Goal: Task Accomplishment & Management: Manage account settings

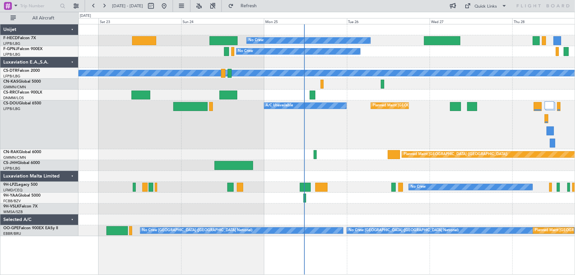
click at [347, 62] on div "No Crew Planned Maint [GEOGRAPHIC_DATA] ([GEOGRAPHIC_DATA]) Planned Maint [GEOG…" at bounding box center [326, 130] width 496 height 212
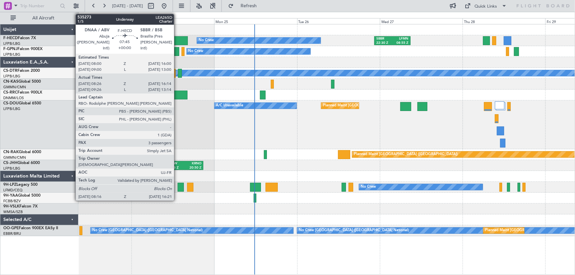
click at [177, 36] on div at bounding box center [174, 40] width 28 height 9
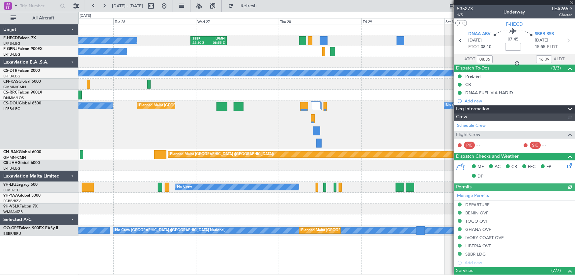
click at [172, 70] on div "No Crew SBBR 22:30 Z LFMN 08:55 Z Planned Maint [GEOGRAPHIC_DATA] ([GEOGRAPHIC_…" at bounding box center [326, 130] width 496 height 212
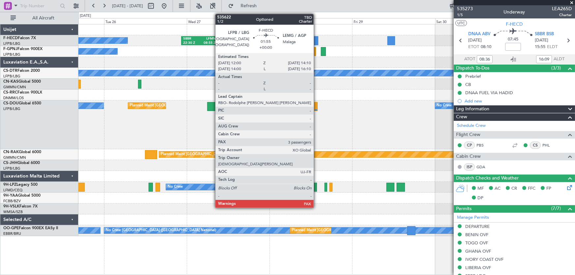
click at [316, 39] on div at bounding box center [315, 40] width 8 height 9
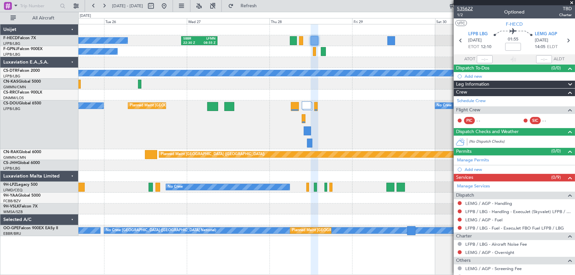
click at [462, 10] on span "535622" at bounding box center [465, 8] width 16 height 7
click at [284, 58] on div "No Crew SBBR 22:30 Z LFMN 08:55 Z Planned Maint [GEOGRAPHIC_DATA] ([GEOGRAPHIC_…" at bounding box center [326, 130] width 496 height 212
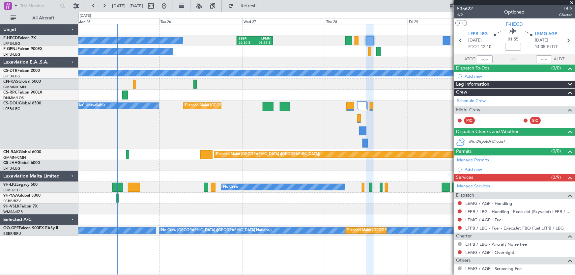
click at [412, 70] on div "SBBR 22:30 Z LFMN 08:55 Z No Crew Planned Maint [GEOGRAPHIC_DATA] ([GEOGRAPHIC_…" at bounding box center [326, 130] width 496 height 212
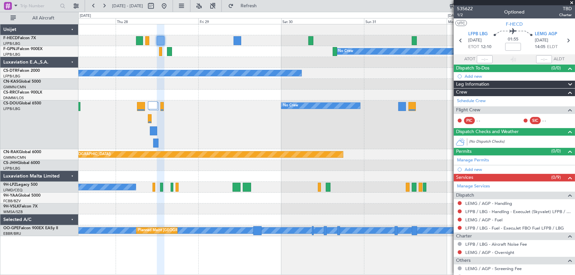
click at [191, 72] on div "Planned Maint [GEOGRAPHIC_DATA] ([GEOGRAPHIC_DATA]) SBBR 22:30 Z LFMN 08:55 Z N…" at bounding box center [326, 130] width 496 height 212
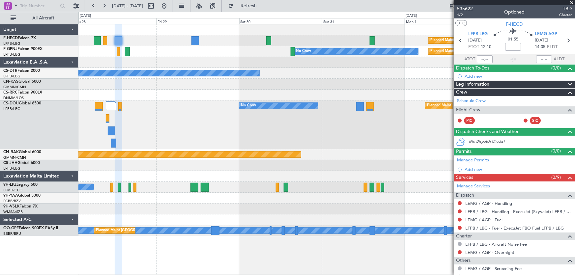
click at [358, 59] on div "Planned Maint [GEOGRAPHIC_DATA] ([GEOGRAPHIC_DATA]) SBBR 22:30 Z LFMN 08:55 Z N…" at bounding box center [326, 130] width 496 height 212
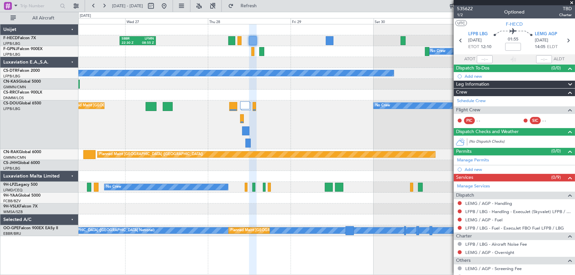
click at [328, 60] on div at bounding box center [326, 62] width 496 height 11
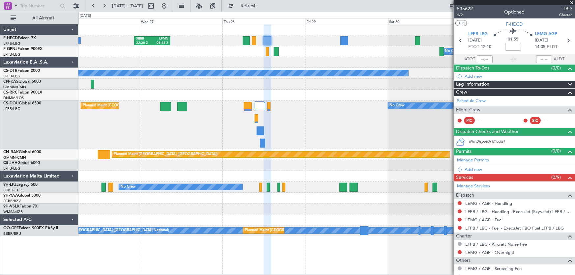
click at [154, 54] on div "No Crew Planned Maint [GEOGRAPHIC_DATA] ([GEOGRAPHIC_DATA]) No Crew" at bounding box center [326, 51] width 496 height 11
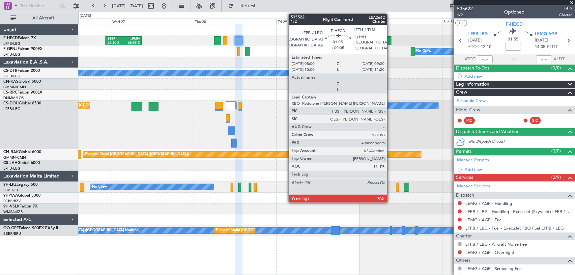
click at [390, 39] on div at bounding box center [388, 40] width 5 height 9
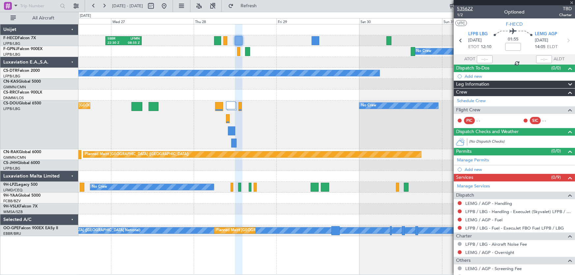
click at [466, 8] on span "535622" at bounding box center [465, 8] width 16 height 7
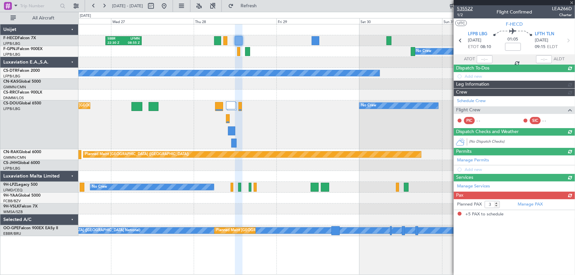
type input "+00:05"
type input "5"
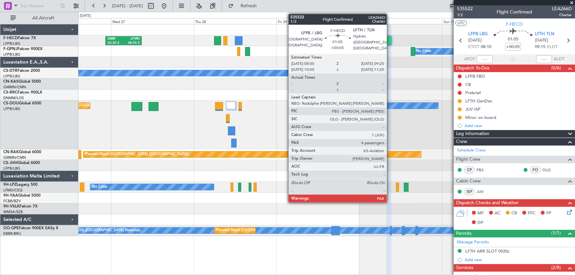
click at [390, 40] on div at bounding box center [388, 40] width 5 height 9
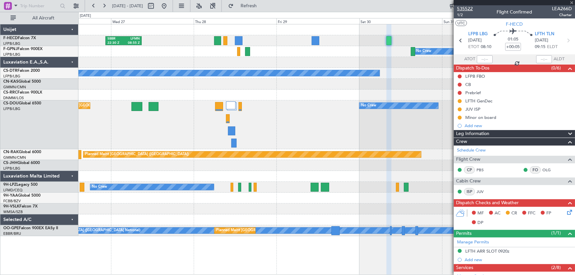
click at [468, 6] on span "535522" at bounding box center [465, 8] width 16 height 7
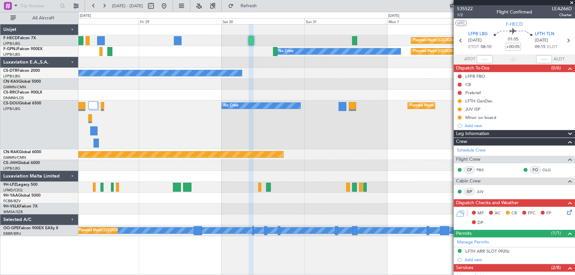
click at [238, 69] on div "Planned Maint [GEOGRAPHIC_DATA] ([GEOGRAPHIC_DATA]) SBBR 22:30 Z LFMN 08:55 Z P…" at bounding box center [326, 130] width 496 height 212
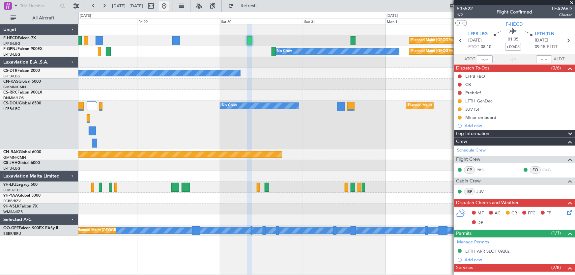
click at [169, 8] on button at bounding box center [164, 6] width 11 height 11
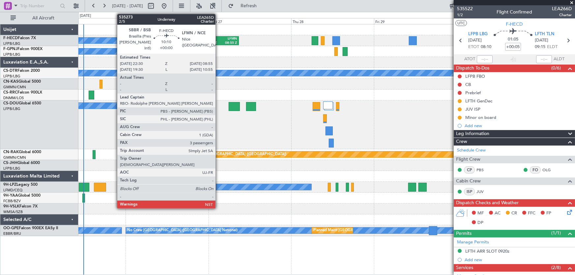
click at [218, 42] on div "22:30 Z" at bounding box center [213, 43] width 16 height 5
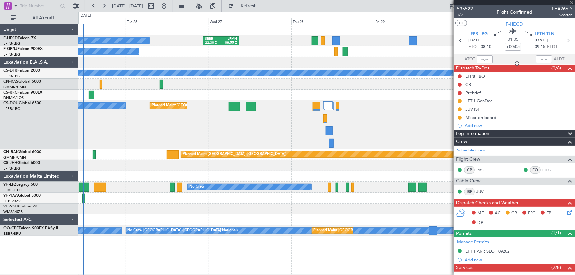
type input "3"
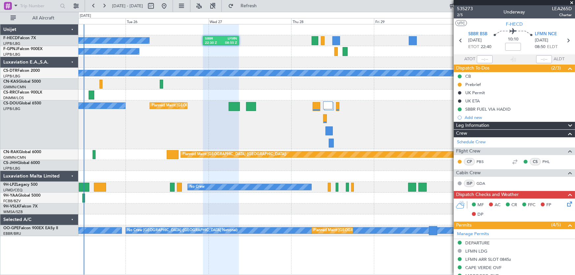
click at [169, 5] on button at bounding box center [164, 6] width 11 height 11
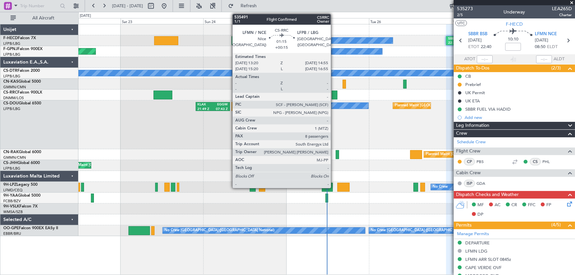
click at [334, 92] on div at bounding box center [335, 95] width 6 height 9
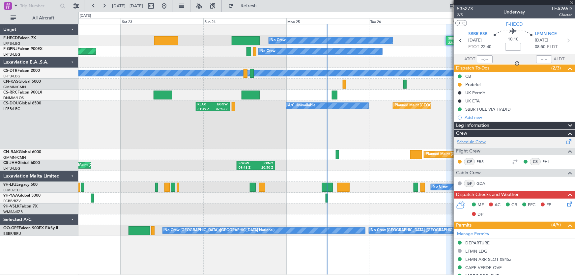
type input "+00:15"
type input "8"
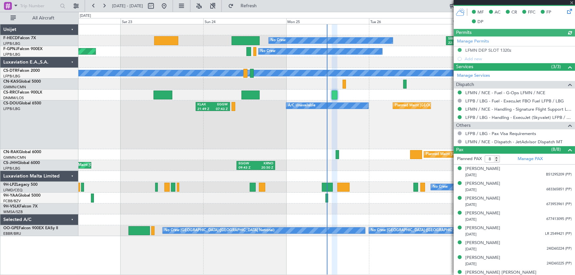
scroll to position [200, 0]
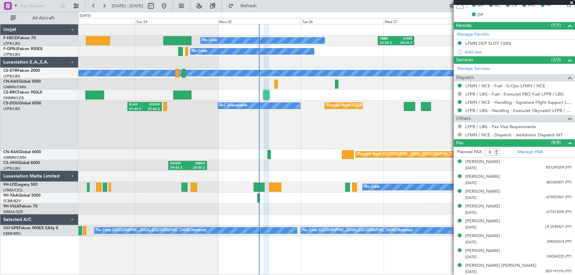
click at [137, 78] on div "No Crew SBBR 22:30 Z LFMN 08:55 Z Planned Maint [GEOGRAPHIC_DATA] ([GEOGRAPHIC_…" at bounding box center [326, 130] width 496 height 212
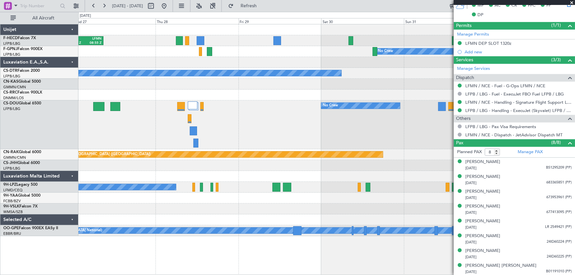
click at [173, 85] on div "SBBR 22:30 Z LFMN 08:55 Z Planned Maint [GEOGRAPHIC_DATA] ([GEOGRAPHIC_DATA]) N…" at bounding box center [326, 130] width 496 height 212
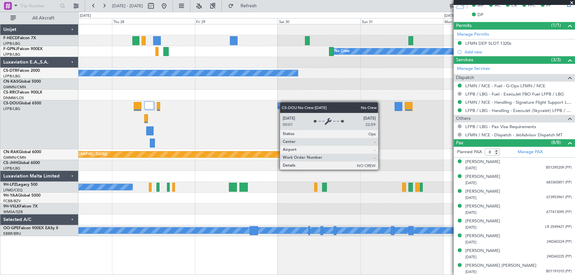
click at [306, 102] on div "Planned Maint [GEOGRAPHIC_DATA] ([GEOGRAPHIC_DATA]) SBBR 22:30 Z LFMN 08:55 Z N…" at bounding box center [326, 130] width 496 height 212
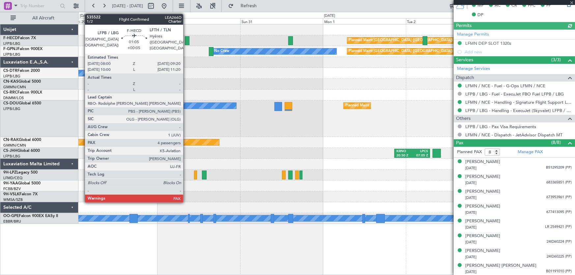
click at [186, 41] on div at bounding box center [187, 40] width 5 height 9
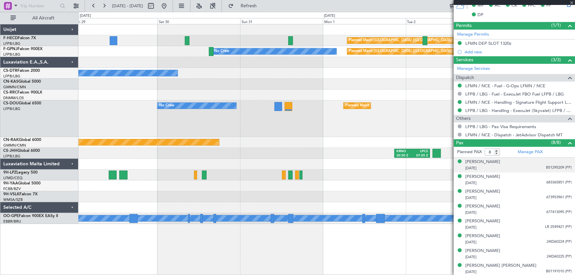
type input "+00:05"
type input "5"
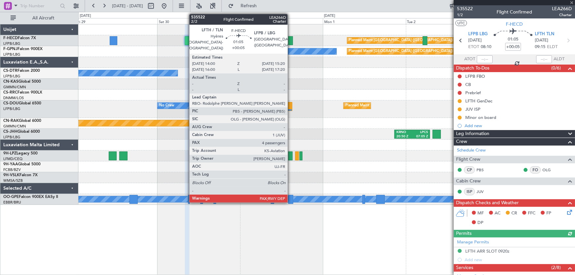
click at [290, 41] on div at bounding box center [290, 40] width 5 height 9
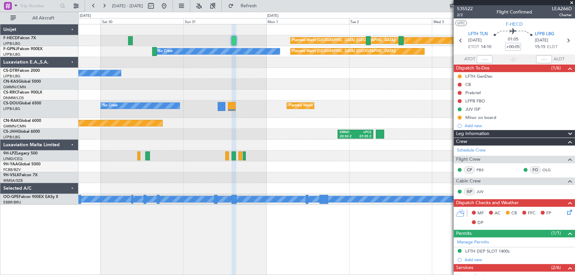
click at [295, 85] on div at bounding box center [326, 84] width 496 height 11
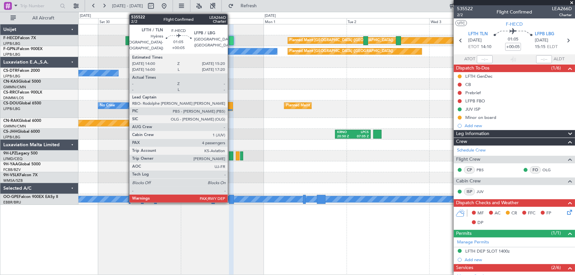
click at [231, 42] on div at bounding box center [231, 40] width 5 height 9
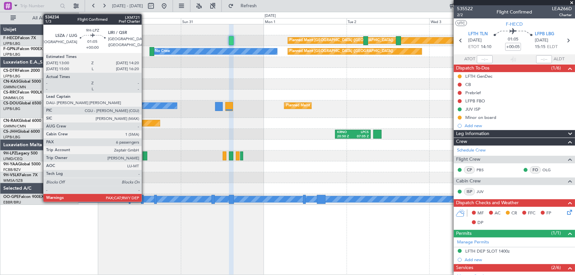
click at [145, 154] on div at bounding box center [145, 155] width 5 height 9
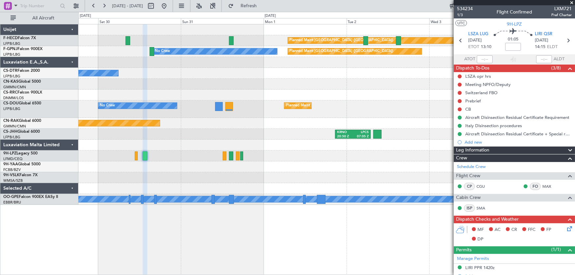
click at [239, 154] on div "No Crew" at bounding box center [326, 156] width 496 height 11
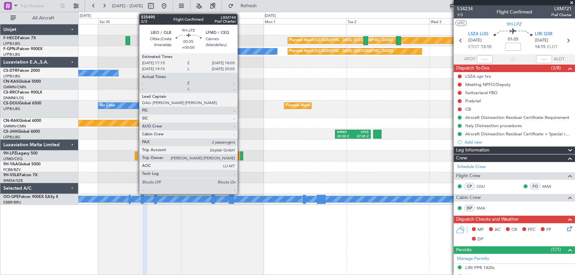
click at [241, 155] on div at bounding box center [241, 155] width 3 height 9
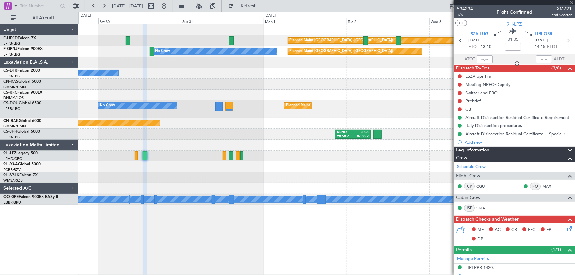
type input "2"
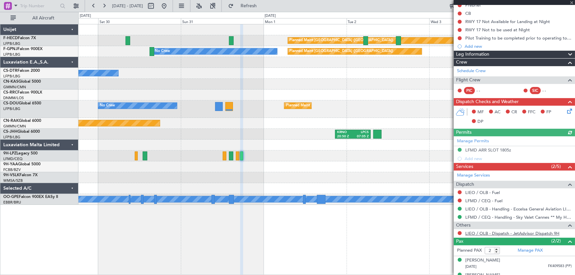
scroll to position [81, 0]
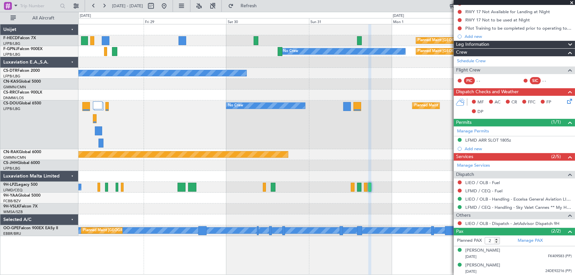
click at [326, 102] on div "Planned Maint [GEOGRAPHIC_DATA] ([GEOGRAPHIC_DATA]) SBBR 22:30 Z LFMN 08:55 Z P…" at bounding box center [326, 130] width 496 height 212
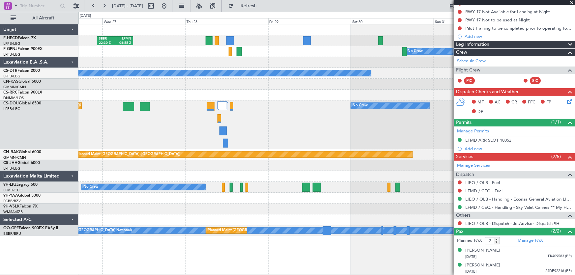
click at [296, 116] on div "Planned Maint [GEOGRAPHIC_DATA] ([GEOGRAPHIC_DATA]) SBBR 22:30 Z LFMN 08:55 Z N…" at bounding box center [326, 130] width 496 height 212
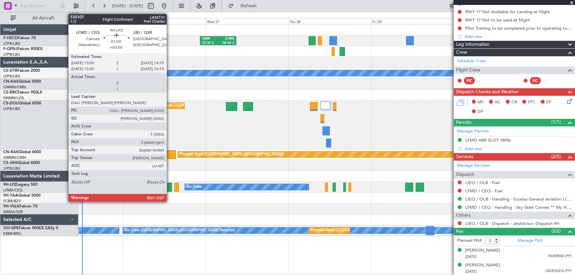
click at [170, 186] on div at bounding box center [169, 187] width 5 height 9
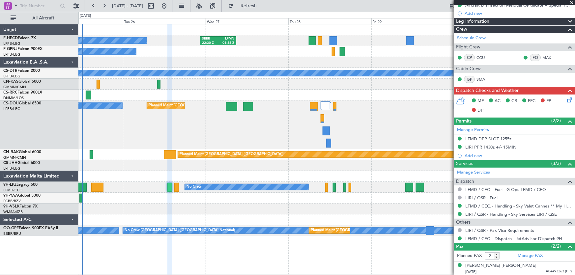
scroll to position [119, 0]
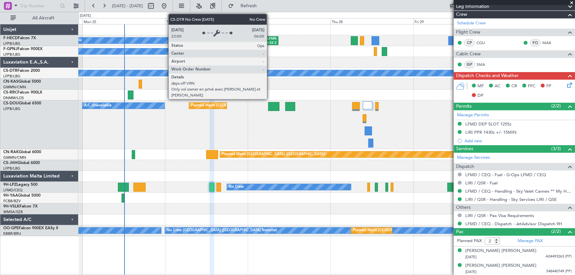
click at [312, 73] on div "No Crew" at bounding box center [49, 73] width 934 height 6
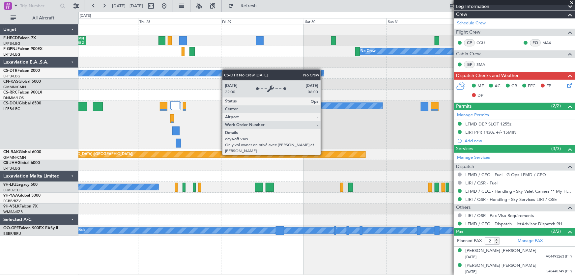
click at [186, 72] on div "SBBR 22:30 Z LFMN 08:55 Z Planned Maint [GEOGRAPHIC_DATA] ([GEOGRAPHIC_DATA]) N…" at bounding box center [326, 130] width 496 height 212
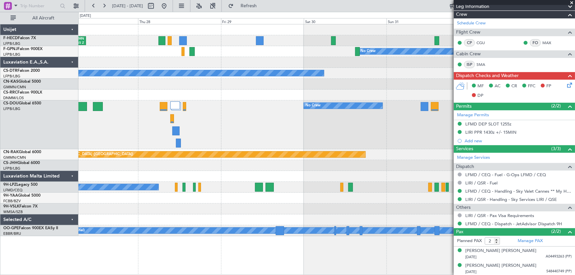
click at [164, 87] on div "SBBR 22:30 Z LFMN 08:55 Z Planned Maint [GEOGRAPHIC_DATA] ([GEOGRAPHIC_DATA]) N…" at bounding box center [326, 130] width 496 height 212
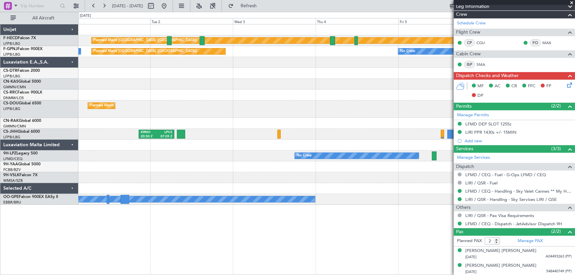
click at [222, 83] on div at bounding box center [326, 84] width 496 height 11
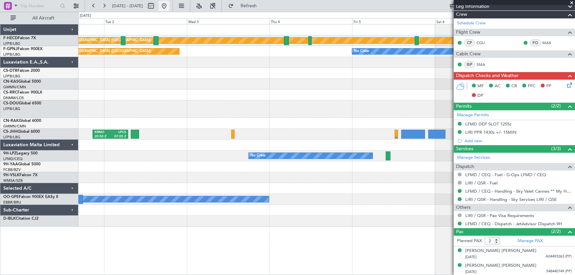
click at [169, 4] on button at bounding box center [164, 6] width 11 height 11
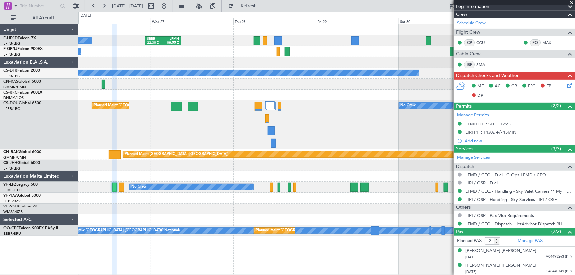
click at [171, 117] on div "Planned Maint [GEOGRAPHIC_DATA] ([GEOGRAPHIC_DATA]) No Crew A/C Unavailable Pla…" at bounding box center [326, 124] width 496 height 49
click at [169, 6] on button at bounding box center [164, 6] width 11 height 11
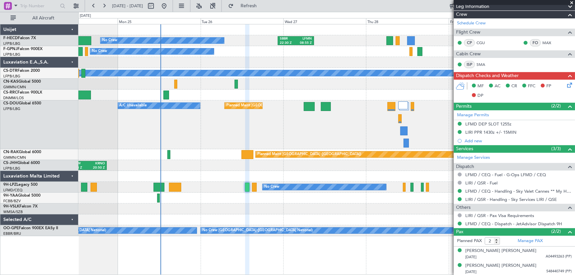
click at [185, 79] on div "No Crew SBBR 22:30 Z LFMN 08:55 Z No Crew No Crew No Crew Planned Maint [GEOGRA…" at bounding box center [326, 130] width 496 height 212
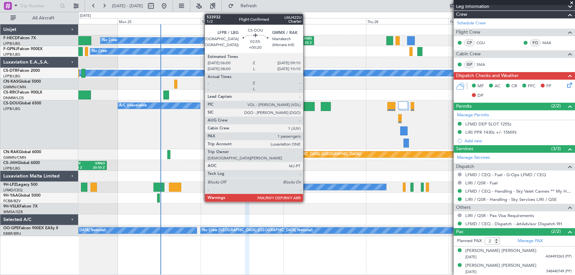
click at [306, 106] on div at bounding box center [309, 106] width 11 height 9
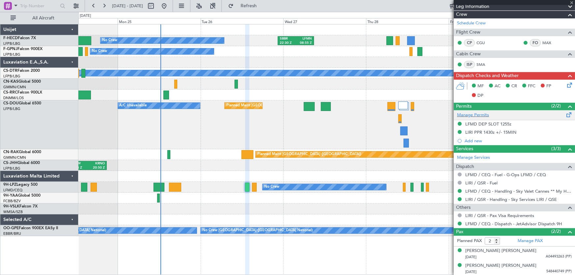
type input "+00:20"
type input "1"
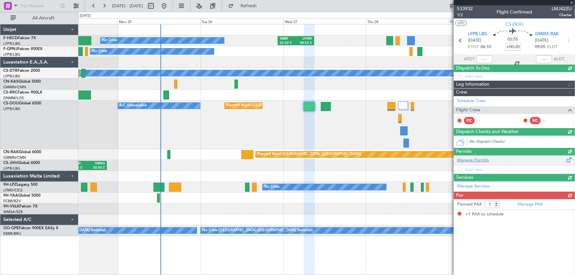
scroll to position [0, 0]
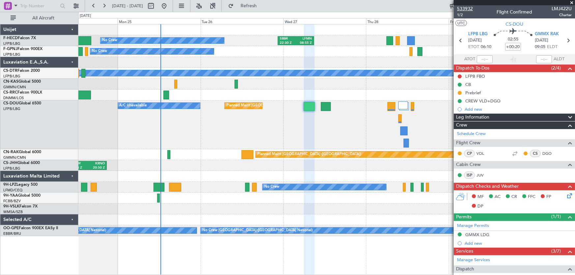
click at [464, 10] on span "533932" at bounding box center [465, 8] width 16 height 7
click at [169, 5] on button at bounding box center [164, 6] width 11 height 11
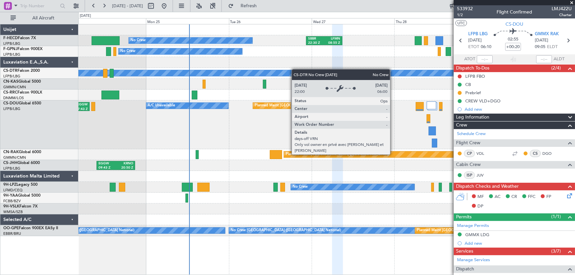
click at [246, 73] on div "No Crew SBBR 22:30 Z LFMN 08:55 Z No Crew No Crew [GEOGRAPHIC_DATA] ([GEOGRAPHI…" at bounding box center [326, 130] width 496 height 212
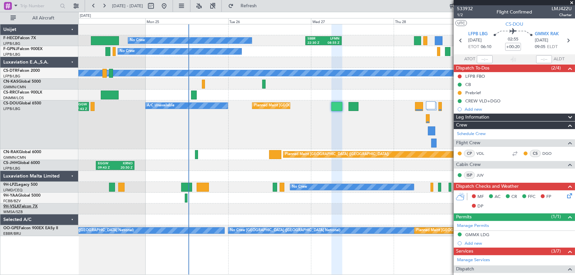
click at [26, 207] on link "9H-VSLK Falcon 7X" at bounding box center [20, 207] width 34 height 4
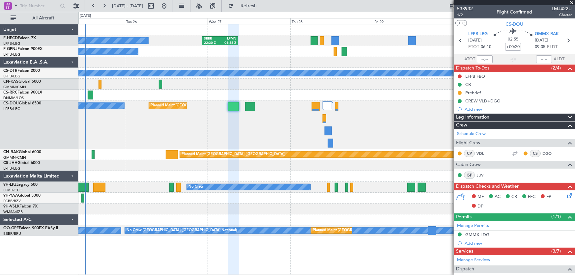
click at [49, 220] on div "No Crew SBBR 22:30 Z LFMN 08:55 Z Planned Maint [GEOGRAPHIC_DATA] ([GEOGRAPHIC_…" at bounding box center [287, 143] width 575 height 263
click at [159, 240] on div "No Crew SBBR 22:30 Z LFMN 08:55 Z Planned Maint [GEOGRAPHIC_DATA] ([GEOGRAPHIC_…" at bounding box center [326, 149] width 497 height 251
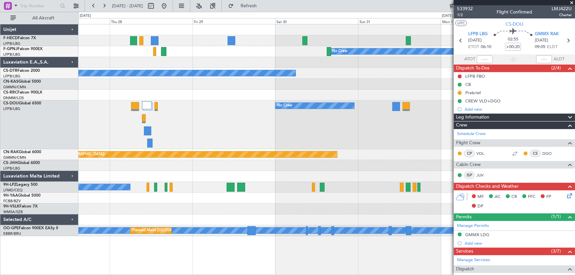
click at [96, 77] on div "Planned Maint [GEOGRAPHIC_DATA] ([GEOGRAPHIC_DATA]) SBBR 22:30 Z LFMN 08:55 Z N…" at bounding box center [326, 130] width 496 height 212
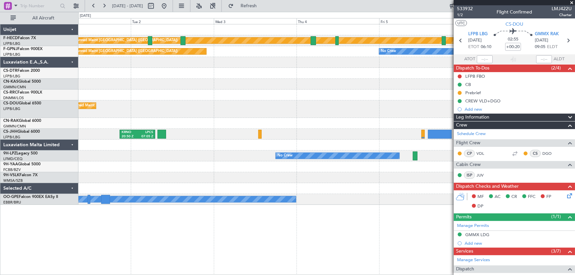
click at [203, 90] on div "Planned Maint [GEOGRAPHIC_DATA] ([GEOGRAPHIC_DATA]) Planned Maint [GEOGRAPHIC_D…" at bounding box center [326, 114] width 496 height 180
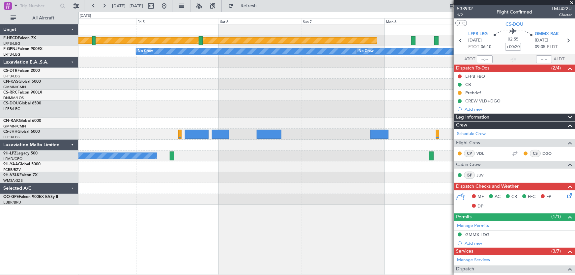
click at [190, 99] on div "Planned Maint [GEOGRAPHIC_DATA] ([GEOGRAPHIC_DATA]) UGTB 18:15 Z RJTT 04:00 Z N…" at bounding box center [326, 114] width 496 height 180
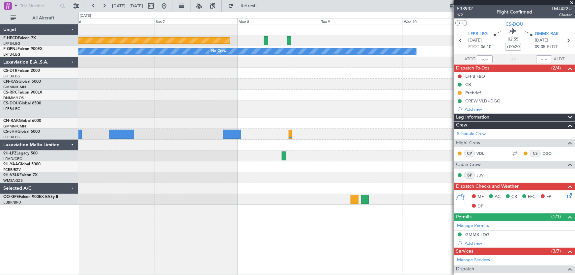
click at [283, 96] on div "Planned Maint [GEOGRAPHIC_DATA] ([GEOGRAPHIC_DATA]) UGTB 18:15 Z RJTT 04:00 Z N…" at bounding box center [326, 114] width 496 height 180
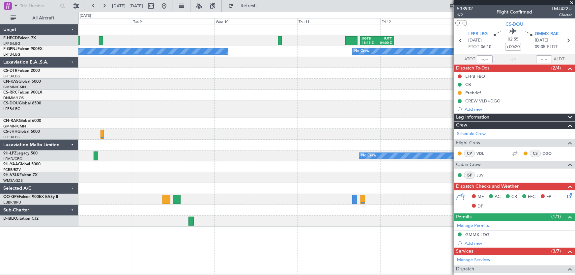
click at [185, 111] on div "UGTB 18:15 Z RJTT 04:00 Z Planned Maint [GEOGRAPHIC_DATA] ([GEOGRAPHIC_DATA]) N…" at bounding box center [326, 125] width 496 height 202
click at [169, 6] on button at bounding box center [164, 6] width 11 height 11
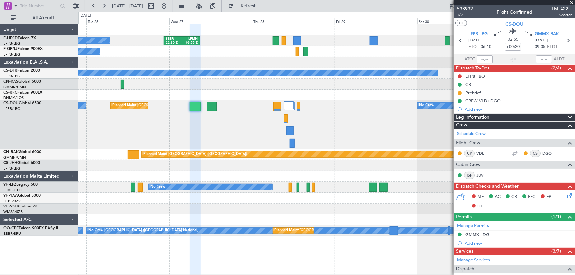
click at [233, 102] on div "No Crew SBBR 22:30 Z LFMN 08:55 Z Planned Maint [GEOGRAPHIC_DATA] ([GEOGRAPHIC_…" at bounding box center [326, 130] width 496 height 212
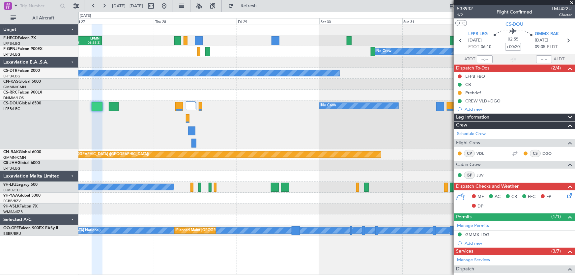
click at [284, 63] on div "SBBR 22:30 Z LFMN 08:55 Z Planned Maint [GEOGRAPHIC_DATA] ([GEOGRAPHIC_DATA]) N…" at bounding box center [326, 130] width 496 height 212
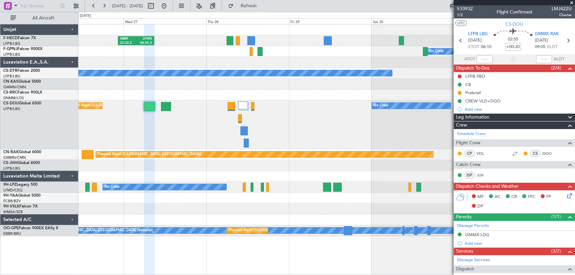
click at [283, 119] on div "No Crew Planned Maint [GEOGRAPHIC_DATA] ([GEOGRAPHIC_DATA]) Planned Maint [GEOG…" at bounding box center [326, 124] width 496 height 49
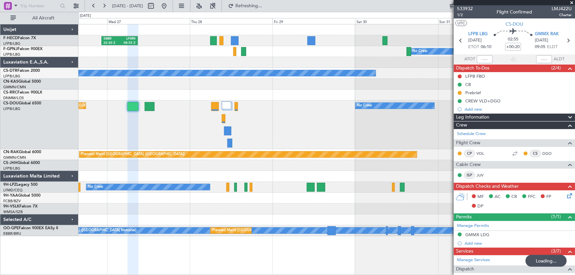
click at [226, 64] on div at bounding box center [326, 62] width 496 height 11
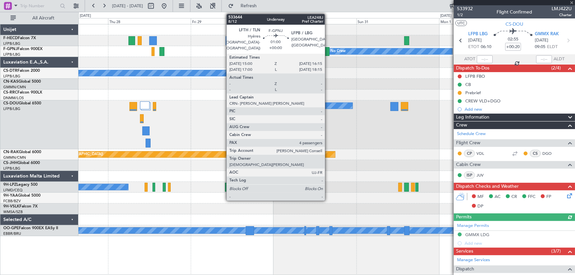
click at [328, 51] on div at bounding box center [327, 51] width 5 height 9
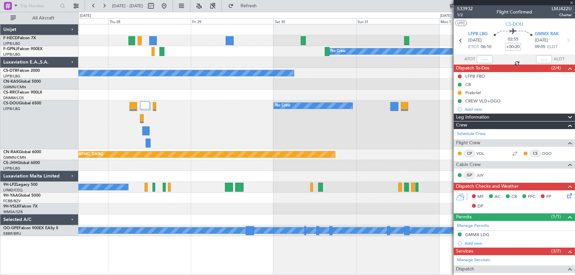
type input "4"
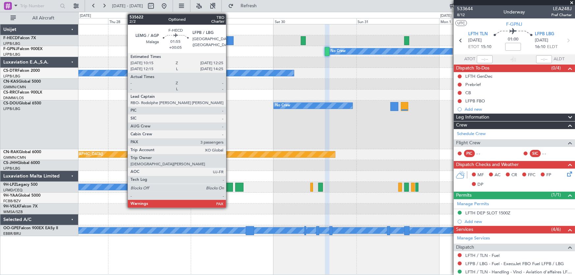
click at [229, 41] on div at bounding box center [230, 40] width 8 height 9
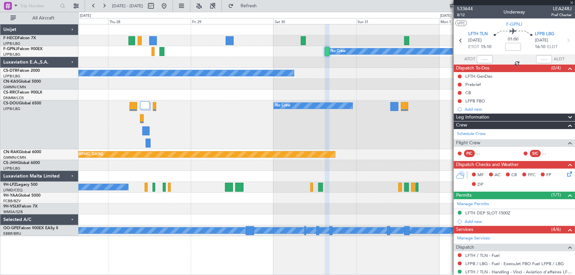
type input "+00:05"
type input "3"
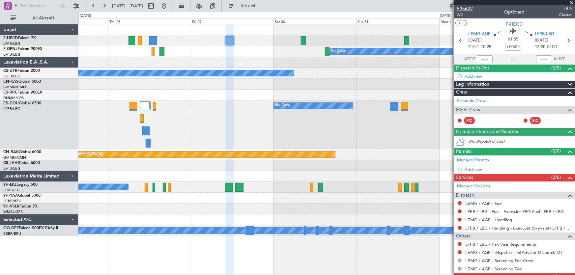
click at [462, 7] on span "535622" at bounding box center [465, 8] width 16 height 7
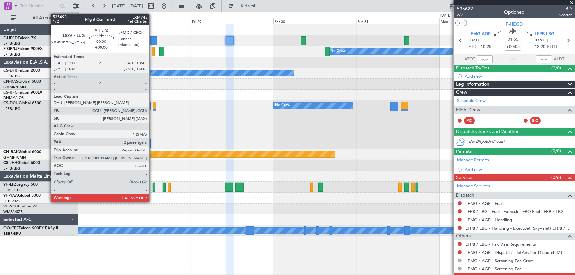
click at [152, 189] on div at bounding box center [153, 187] width 3 height 9
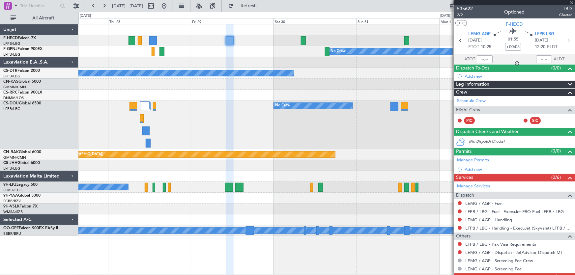
type input "2"
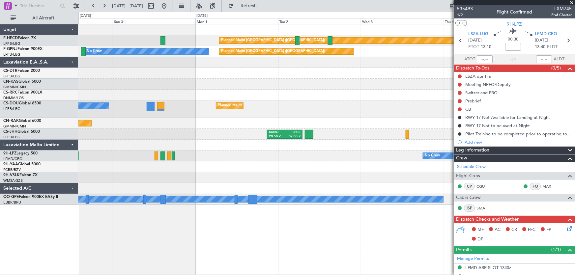
click at [161, 90] on div "Planned Maint [GEOGRAPHIC_DATA] ([GEOGRAPHIC_DATA]) Planned Maint [GEOGRAPHIC_D…" at bounding box center [326, 114] width 496 height 180
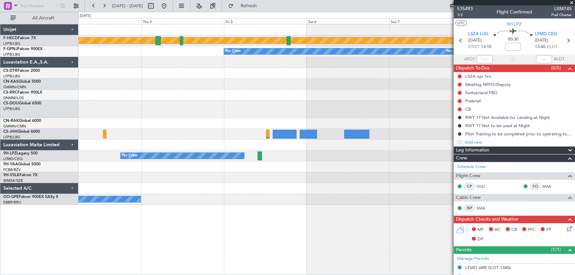
click at [156, 91] on div "Planned Maint [GEOGRAPHIC_DATA] ([GEOGRAPHIC_DATA]) No Crew No Crew Planned Mai…" at bounding box center [326, 114] width 496 height 180
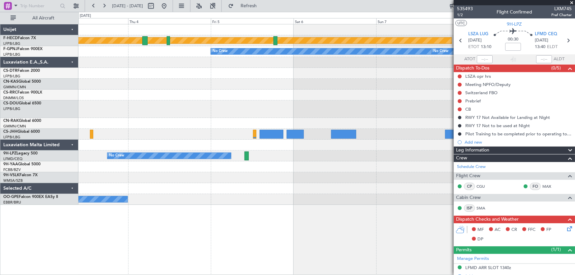
click at [248, 97] on div at bounding box center [326, 95] width 496 height 11
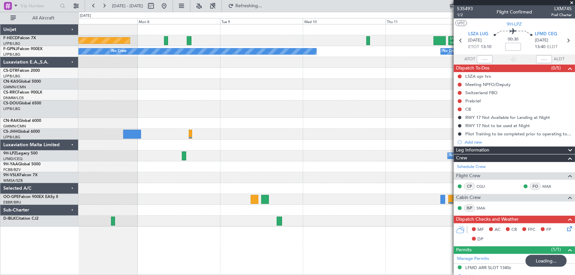
click at [370, 41] on div "Planned Maint [GEOGRAPHIC_DATA] ([GEOGRAPHIC_DATA]) UGTB 18:15 Z RJTT 04:00 Z" at bounding box center [326, 40] width 496 height 11
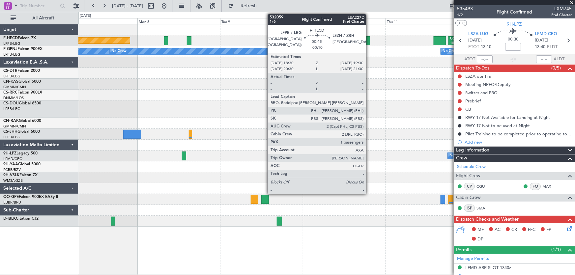
click at [369, 41] on div at bounding box center [368, 40] width 4 height 9
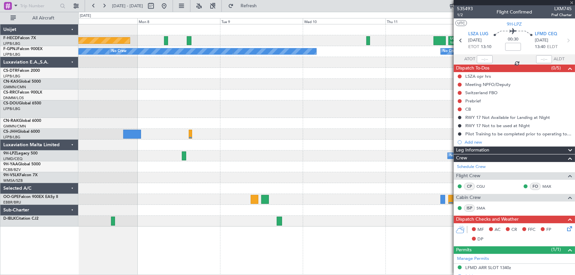
type input "-00:10"
type input "1"
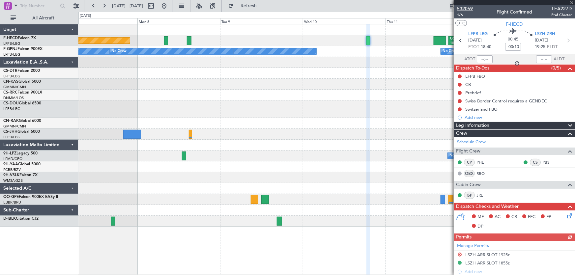
click at [469, 9] on span "532059" at bounding box center [465, 8] width 16 height 7
click at [305, 98] on div "Planned Maint [GEOGRAPHIC_DATA] ([GEOGRAPHIC_DATA]) UGTB 18:15 Z RJTT 04:00 Z N…" at bounding box center [326, 125] width 496 height 202
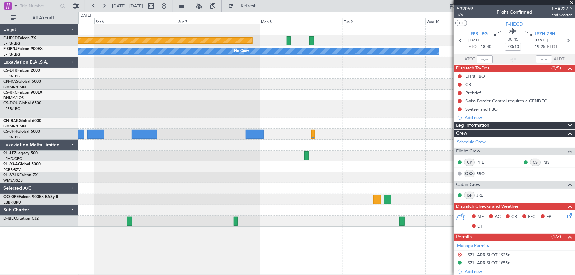
click at [330, 123] on div "Planned Maint [GEOGRAPHIC_DATA] ([GEOGRAPHIC_DATA]) UGTB 18:15 Z RJTT 04:00 Z N…" at bounding box center [326, 125] width 496 height 202
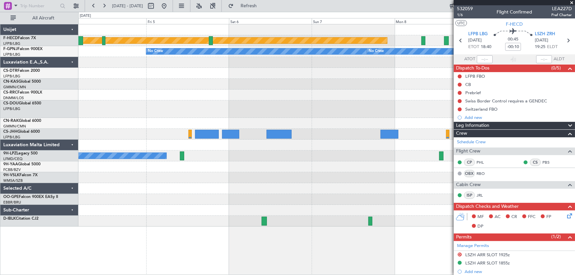
click at [275, 125] on div "Planned Maint [GEOGRAPHIC_DATA] ([GEOGRAPHIC_DATA]) No Crew No Crew No Crew Pla…" at bounding box center [326, 125] width 496 height 202
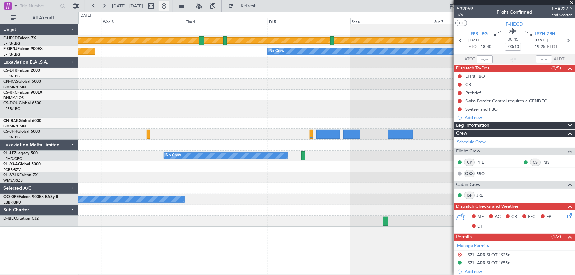
click at [169, 6] on button at bounding box center [164, 6] width 11 height 11
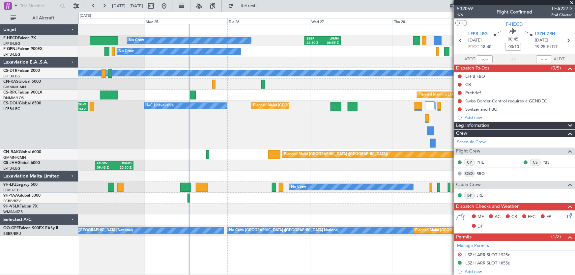
click at [231, 127] on div "Planned Maint [GEOGRAPHIC_DATA] ([GEOGRAPHIC_DATA]) A/C Unavailable KLAX 21:49 …" at bounding box center [326, 124] width 496 height 49
click at [146, 46] on div "No Crew SBBR 22:30 Z LFMN 08:55 Z No Crew No Crew No Crew Planned Maint [GEOGRA…" at bounding box center [326, 130] width 496 height 212
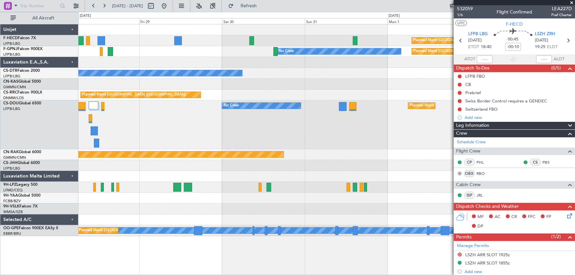
click at [157, 57] on div "Planned Maint [GEOGRAPHIC_DATA] ([GEOGRAPHIC_DATA]) SBBR 22:30 Z LFMN 08:55 Z N…" at bounding box center [326, 130] width 496 height 212
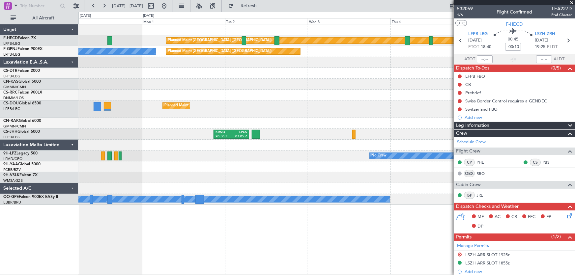
click at [207, 52] on div "Planned Maint [GEOGRAPHIC_DATA] ([GEOGRAPHIC_DATA]) No Crew Planned Maint [GEOG…" at bounding box center [326, 114] width 496 height 180
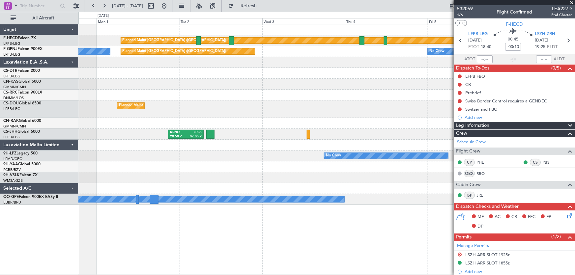
click at [322, 63] on div at bounding box center [326, 62] width 496 height 11
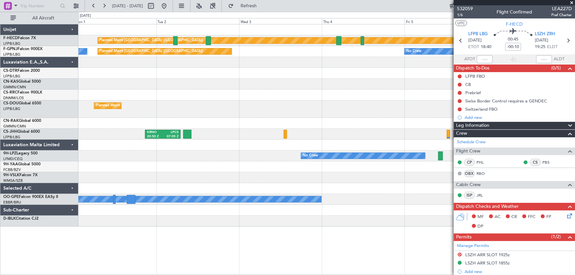
click at [168, 74] on div "Planned Maint [GEOGRAPHIC_DATA] ([GEOGRAPHIC_DATA]) Planned Maint [GEOGRAPHIC_D…" at bounding box center [326, 125] width 496 height 202
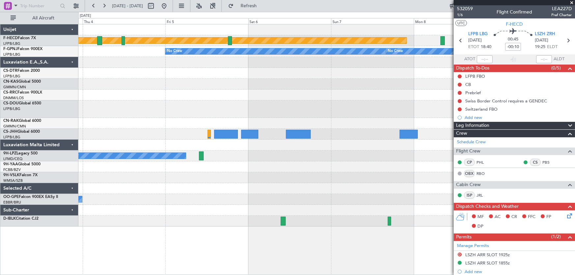
click at [182, 100] on div "Planned Maint [GEOGRAPHIC_DATA] ([GEOGRAPHIC_DATA]) No Crew No Crew Planned Mai…" at bounding box center [326, 125] width 496 height 202
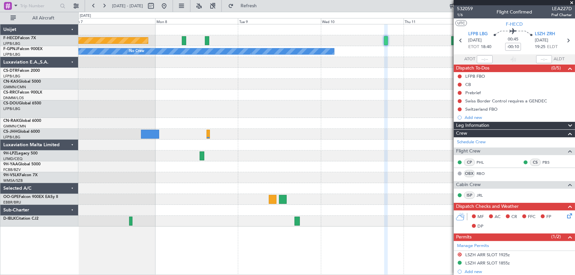
click at [203, 105] on div at bounding box center [326, 108] width 496 height 17
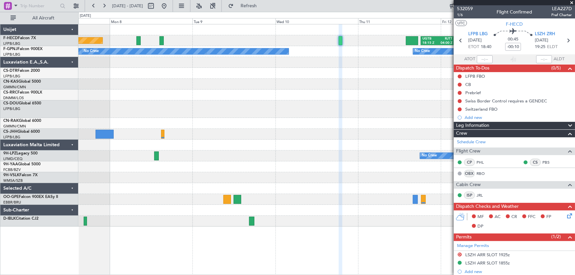
click at [232, 106] on div at bounding box center [326, 108] width 496 height 17
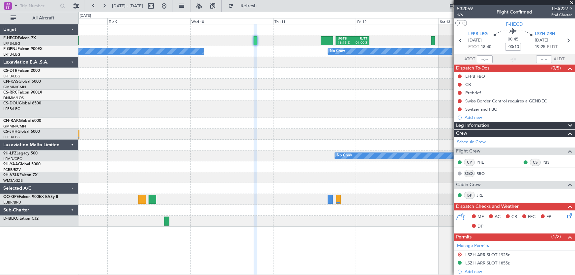
click at [251, 107] on div at bounding box center [326, 108] width 496 height 17
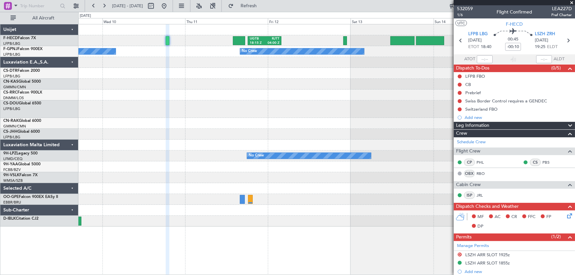
click at [291, 113] on div at bounding box center [326, 108] width 496 height 17
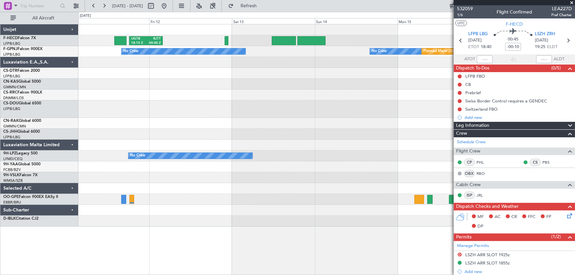
click at [299, 113] on div at bounding box center [326, 108] width 496 height 17
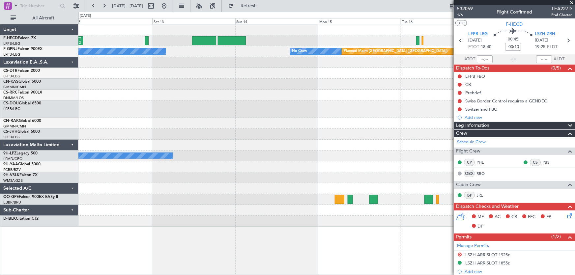
click at [326, 127] on div at bounding box center [326, 123] width 496 height 11
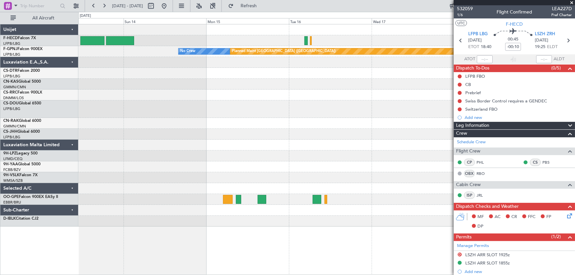
click at [316, 125] on div at bounding box center [326, 123] width 496 height 11
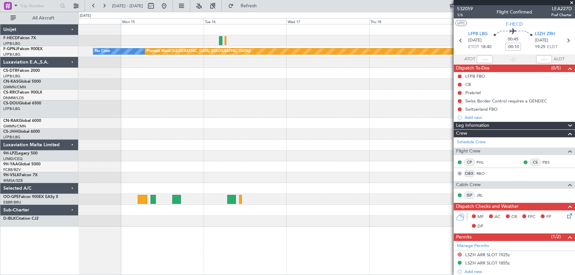
click at [273, 127] on div at bounding box center [326, 123] width 496 height 11
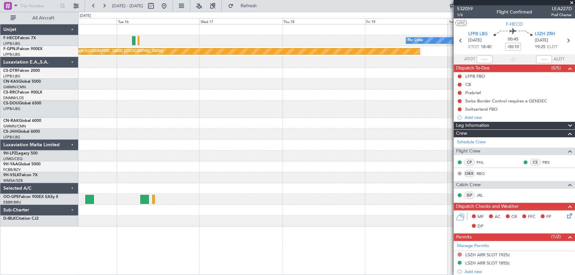
click at [313, 132] on div at bounding box center [326, 134] width 496 height 11
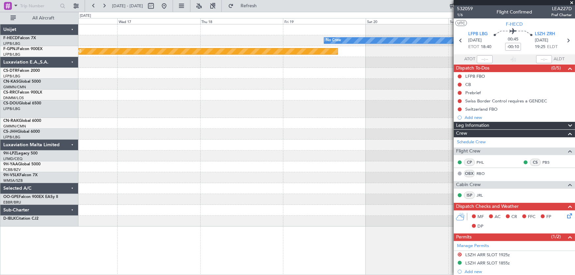
click at [335, 134] on div at bounding box center [326, 134] width 496 height 11
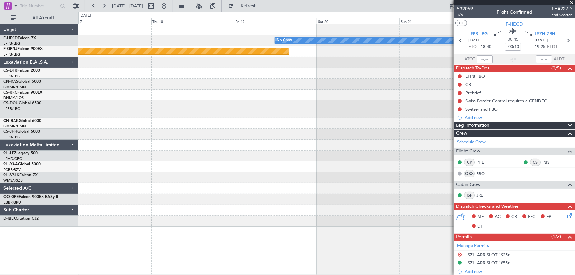
click at [271, 135] on div at bounding box center [326, 134] width 496 height 11
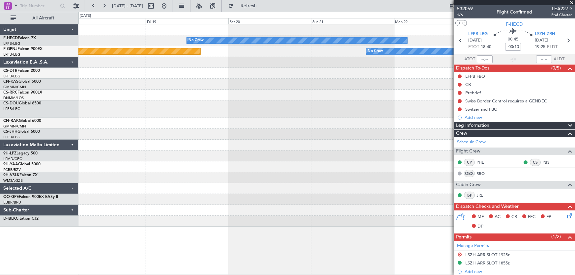
click at [311, 140] on div "No Crew Planned Maint [GEOGRAPHIC_DATA] ([GEOGRAPHIC_DATA]) No Crew" at bounding box center [326, 125] width 496 height 202
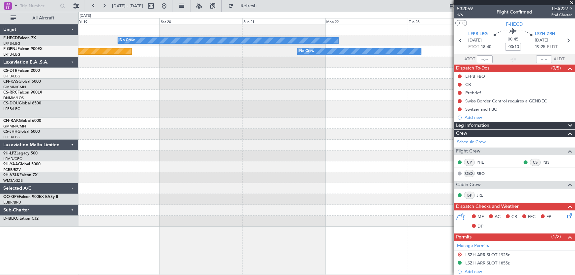
click at [338, 148] on div at bounding box center [326, 145] width 496 height 11
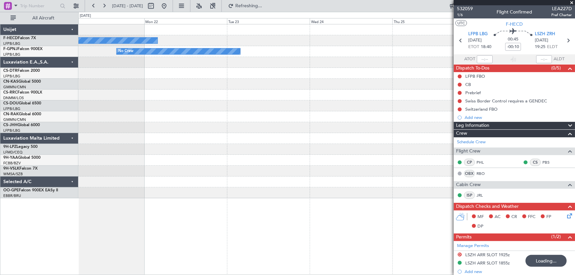
click at [262, 125] on div "No Crew No Crew" at bounding box center [326, 111] width 496 height 174
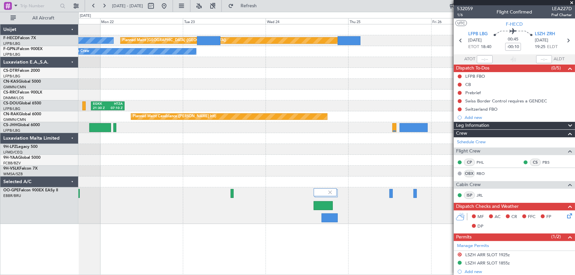
click at [360, 76] on div "No Crew Planned Maint [GEOGRAPHIC_DATA] ([GEOGRAPHIC_DATA]) No Crew EGKK 21:30 …" at bounding box center [326, 124] width 496 height 200
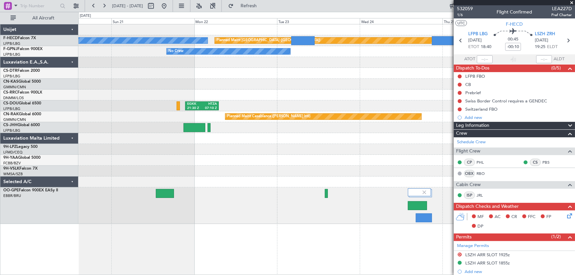
click at [335, 76] on div at bounding box center [326, 73] width 496 height 11
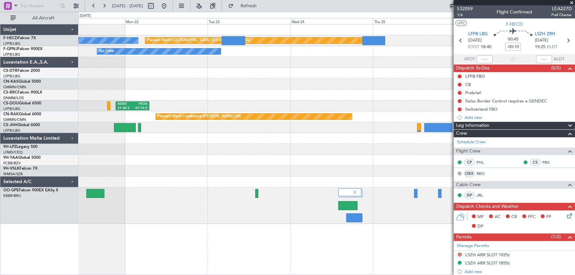
click at [247, 80] on div at bounding box center [326, 84] width 496 height 11
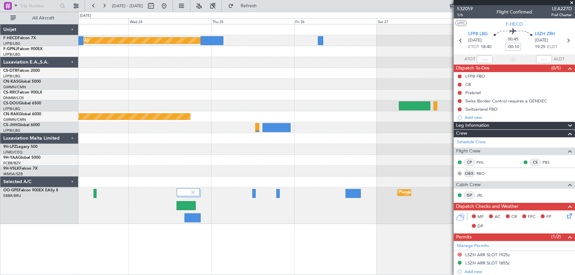
click at [261, 82] on div at bounding box center [326, 84] width 496 height 11
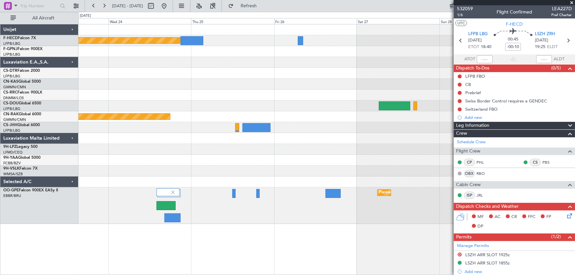
click at [183, 87] on div "Planned Maint [GEOGRAPHIC_DATA] ([GEOGRAPHIC_DATA]) No Crew No Crew EGKK 21:30 …" at bounding box center [326, 124] width 496 height 200
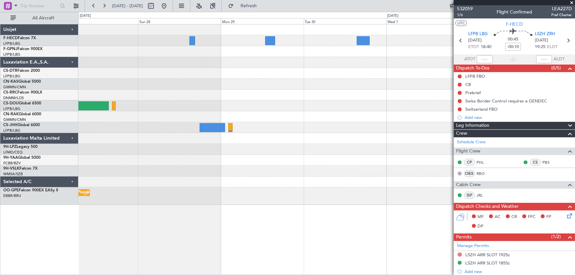
click at [155, 104] on div "Planned Maint [GEOGRAPHIC_DATA] ([GEOGRAPHIC_DATA] National)" at bounding box center [326, 114] width 496 height 180
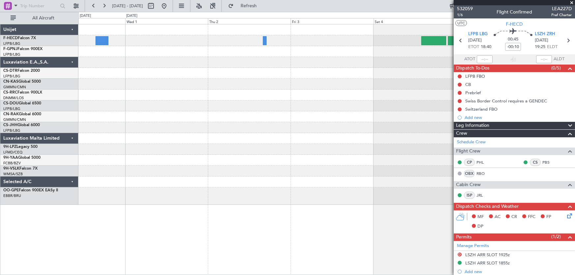
click at [221, 100] on div at bounding box center [326, 114] width 496 height 180
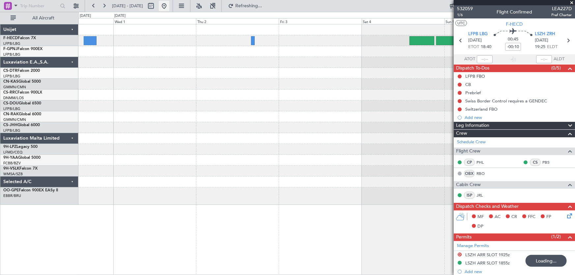
click at [169, 7] on button at bounding box center [164, 6] width 11 height 11
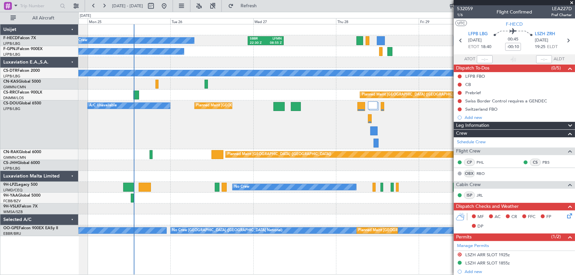
click at [155, 112] on div "No Crew SBBR 22:30 Z LFMN 08:55 Z Planned Maint [GEOGRAPHIC_DATA] ([GEOGRAPHIC_…" at bounding box center [326, 130] width 496 height 212
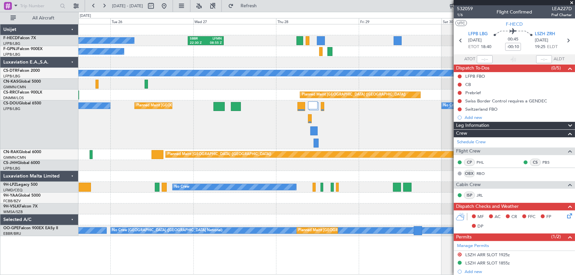
click at [200, 116] on div "Planned Maint [GEOGRAPHIC_DATA] ([GEOGRAPHIC_DATA]) A/C Unavailable No Crew Pla…" at bounding box center [326, 124] width 496 height 49
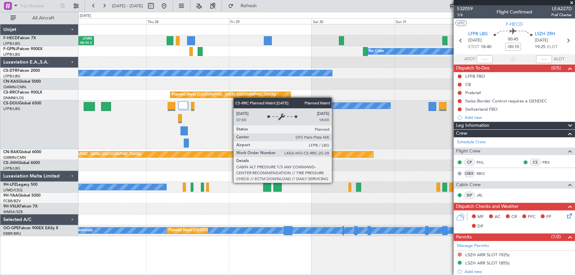
click at [192, 98] on div "Planned Maint [GEOGRAPHIC_DATA] ([GEOGRAPHIC_DATA])" at bounding box center [326, 95] width 496 height 11
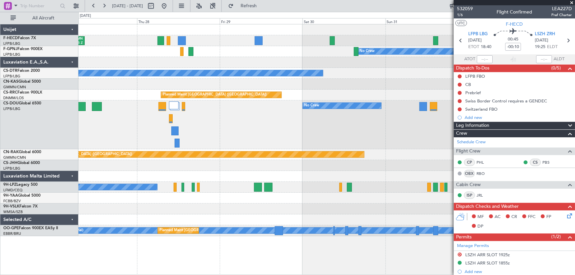
click at [198, 86] on div at bounding box center [326, 84] width 496 height 11
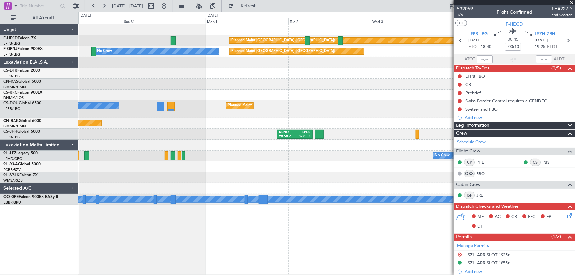
click at [178, 99] on div "Planned Maint [GEOGRAPHIC_DATA] ([GEOGRAPHIC_DATA])" at bounding box center [326, 95] width 496 height 11
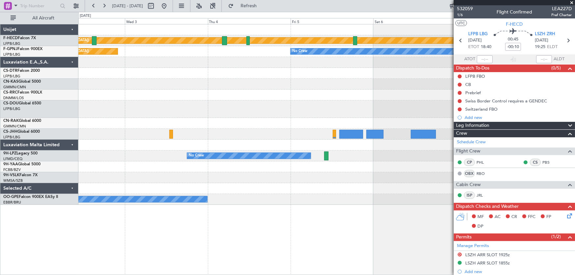
click at [203, 94] on div at bounding box center [326, 95] width 496 height 11
